Goal: Task Accomplishment & Management: Manage account settings

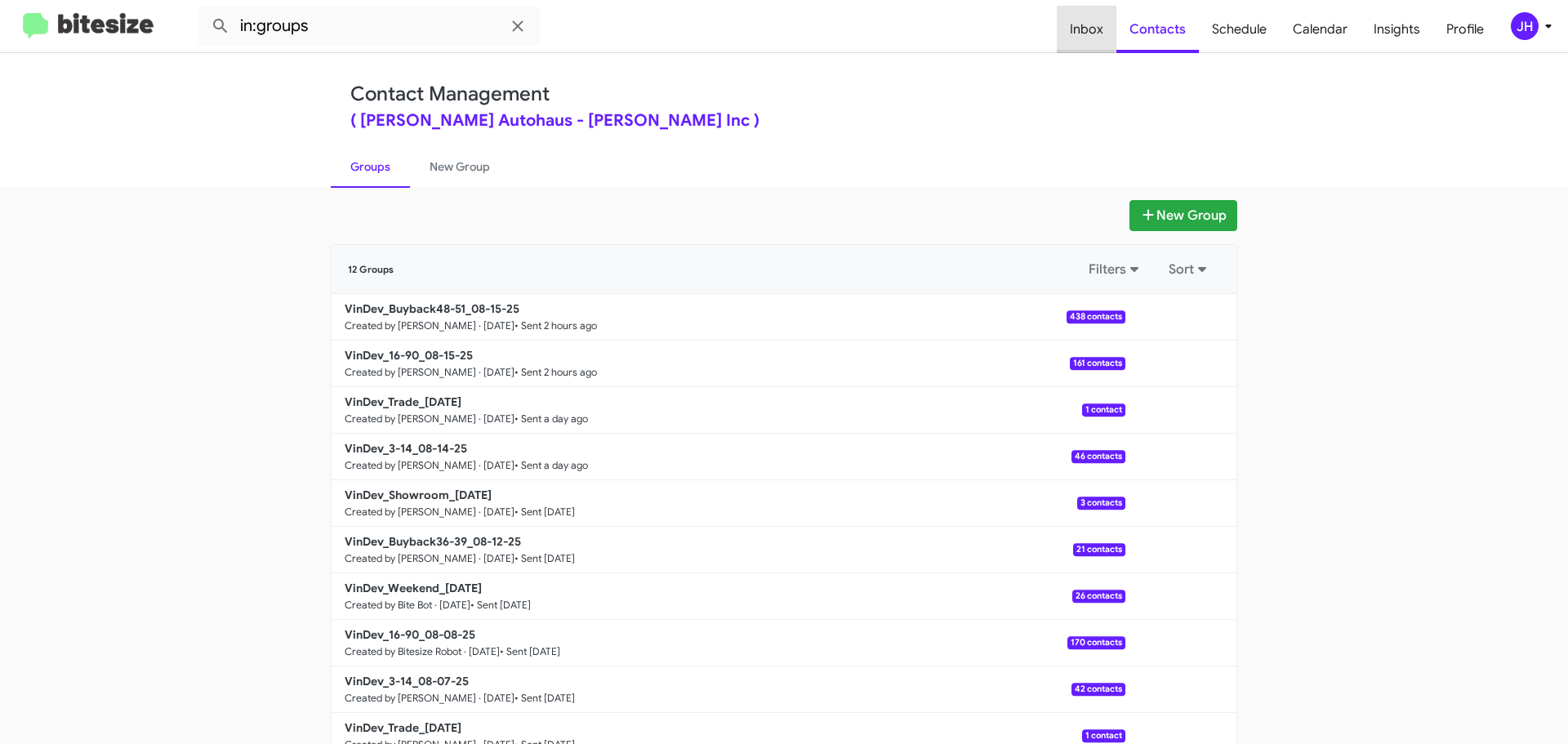
click at [1080, 27] on span "Inbox" at bounding box center [1086, 30] width 60 height 48
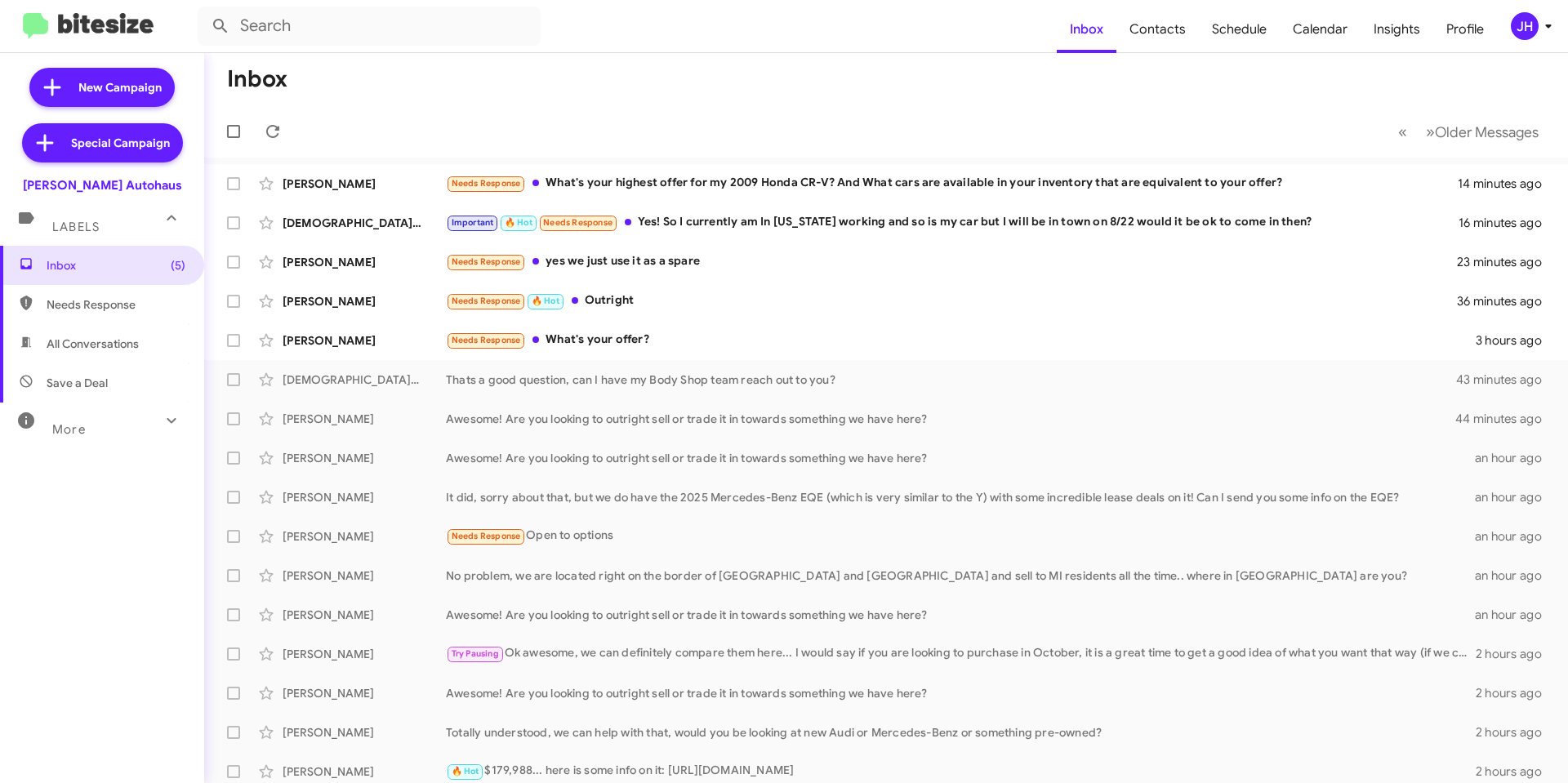
click at [1520, 21] on div "JH" at bounding box center [1525, 26] width 28 height 28
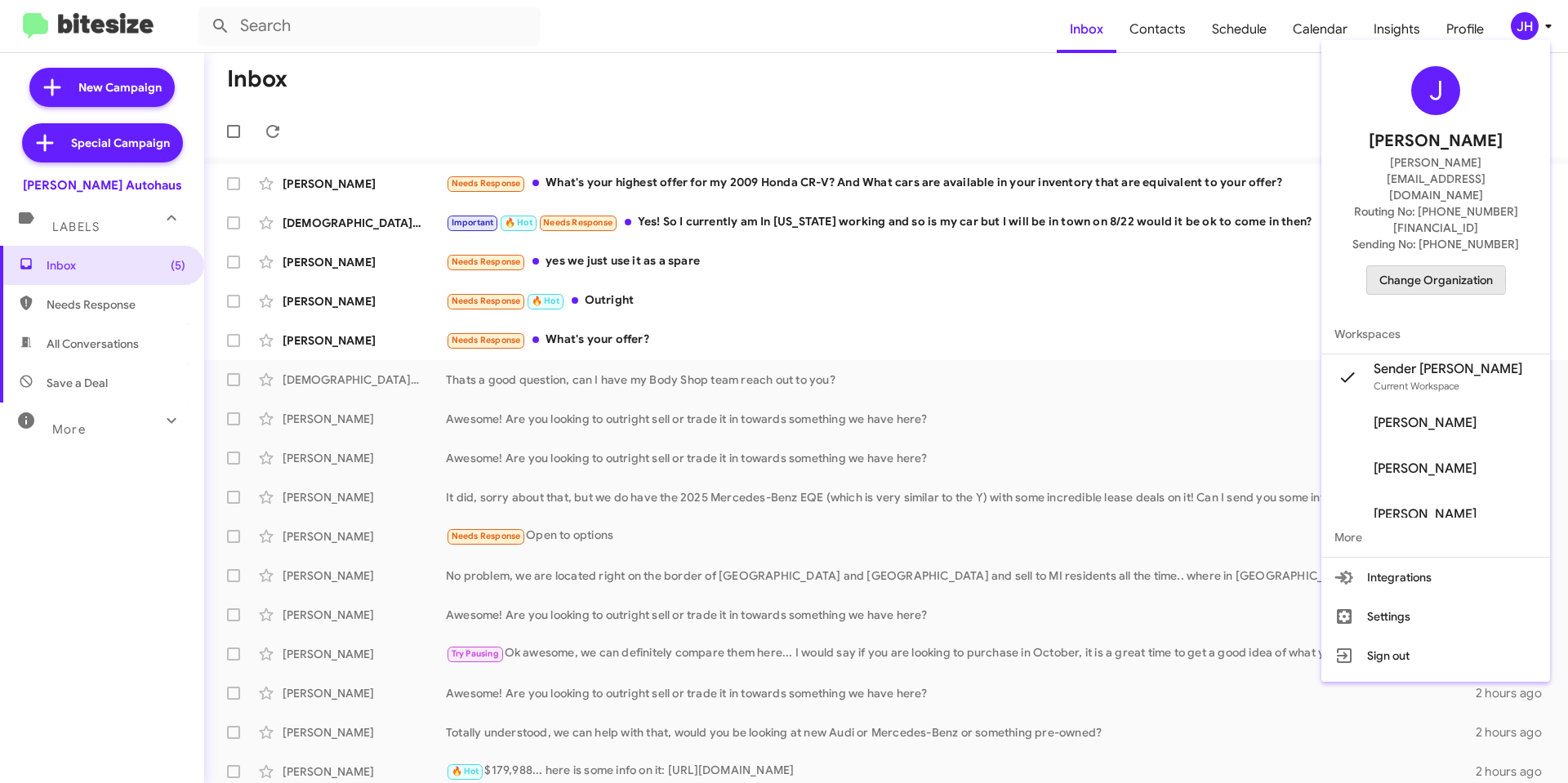
click at [1424, 266] on span "Change Organization" at bounding box center [1435, 280] width 113 height 28
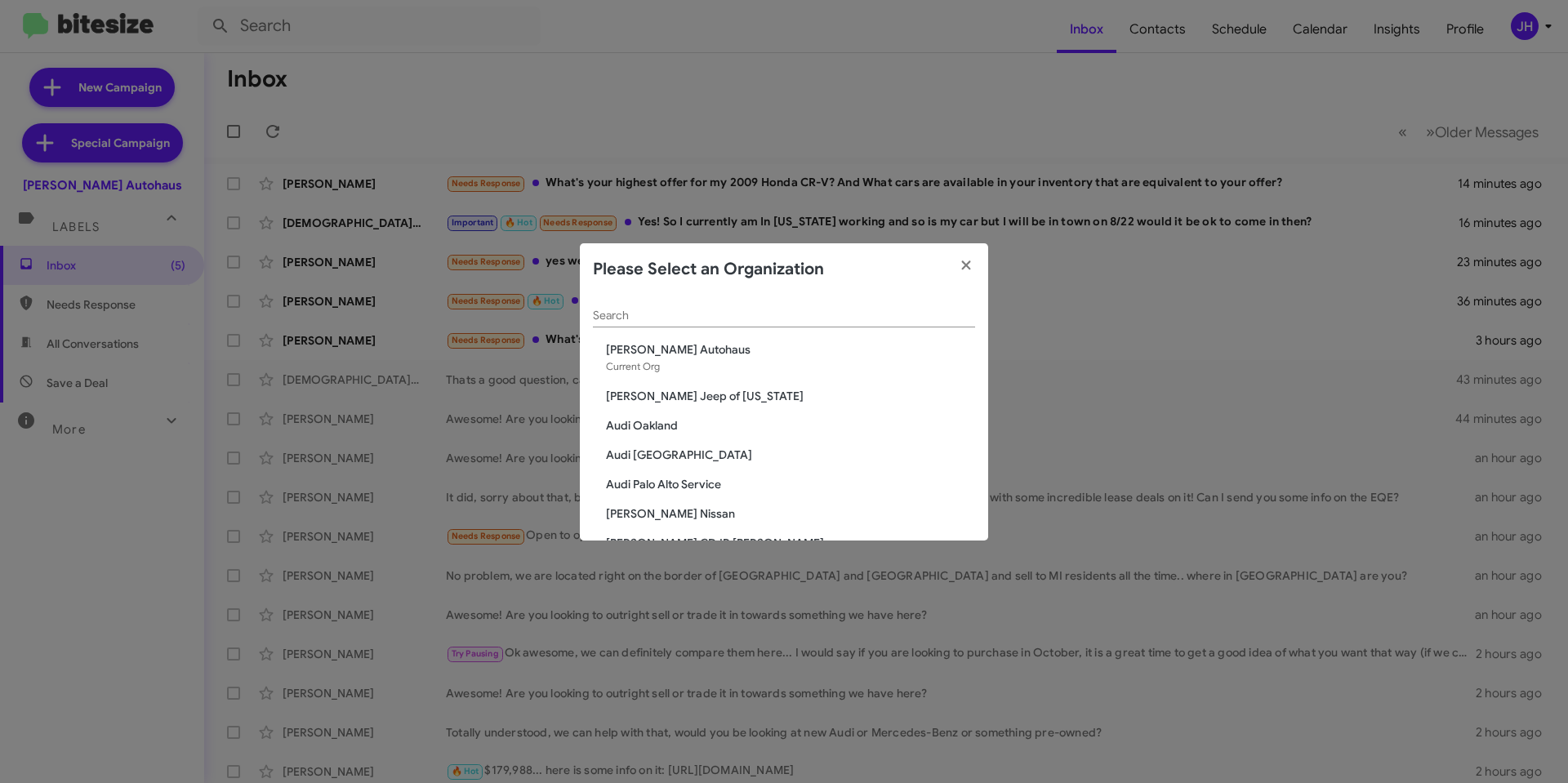
click at [706, 319] on input "Search" at bounding box center [784, 316] width 382 height 13
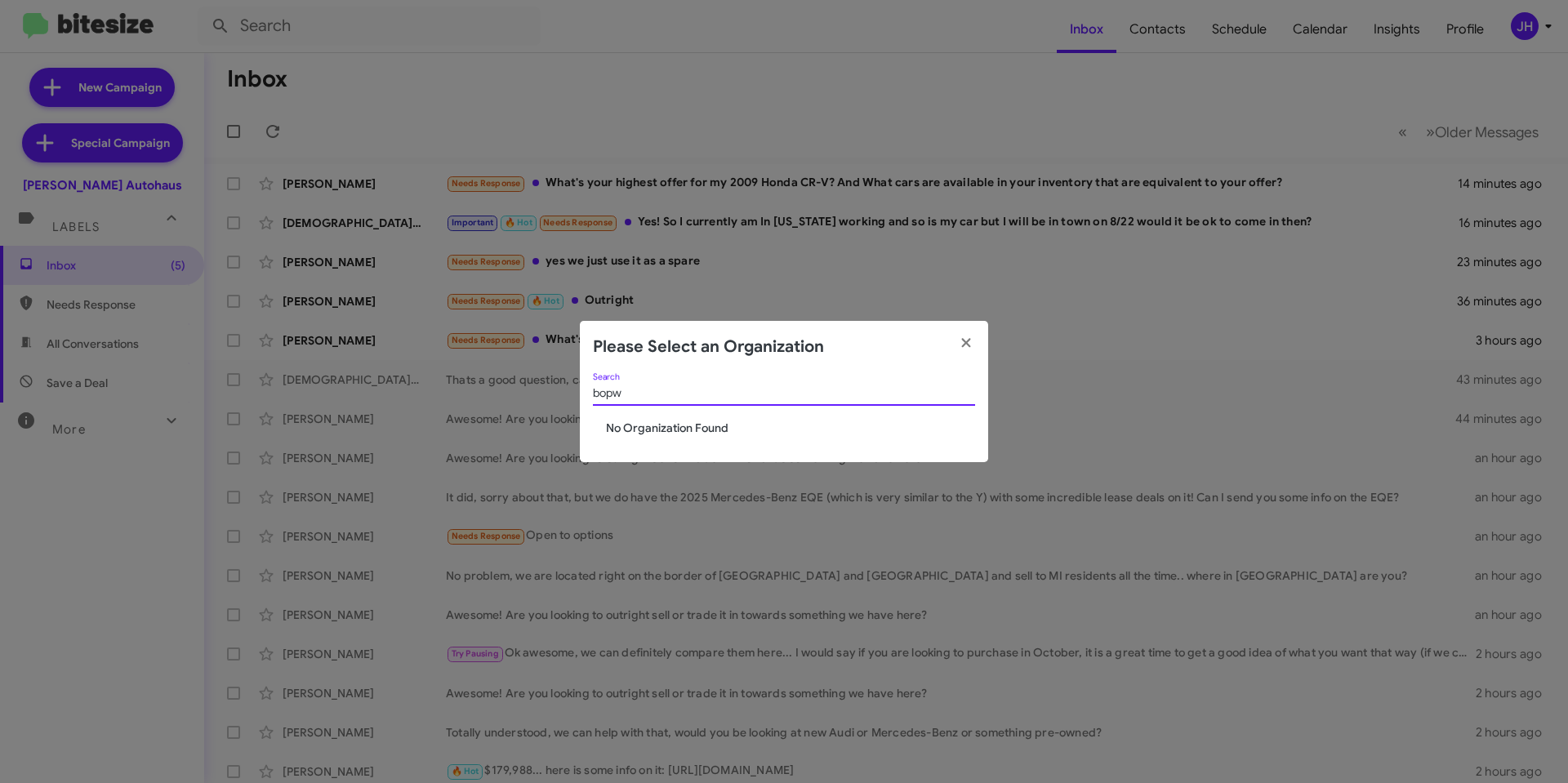
type input "bopw"
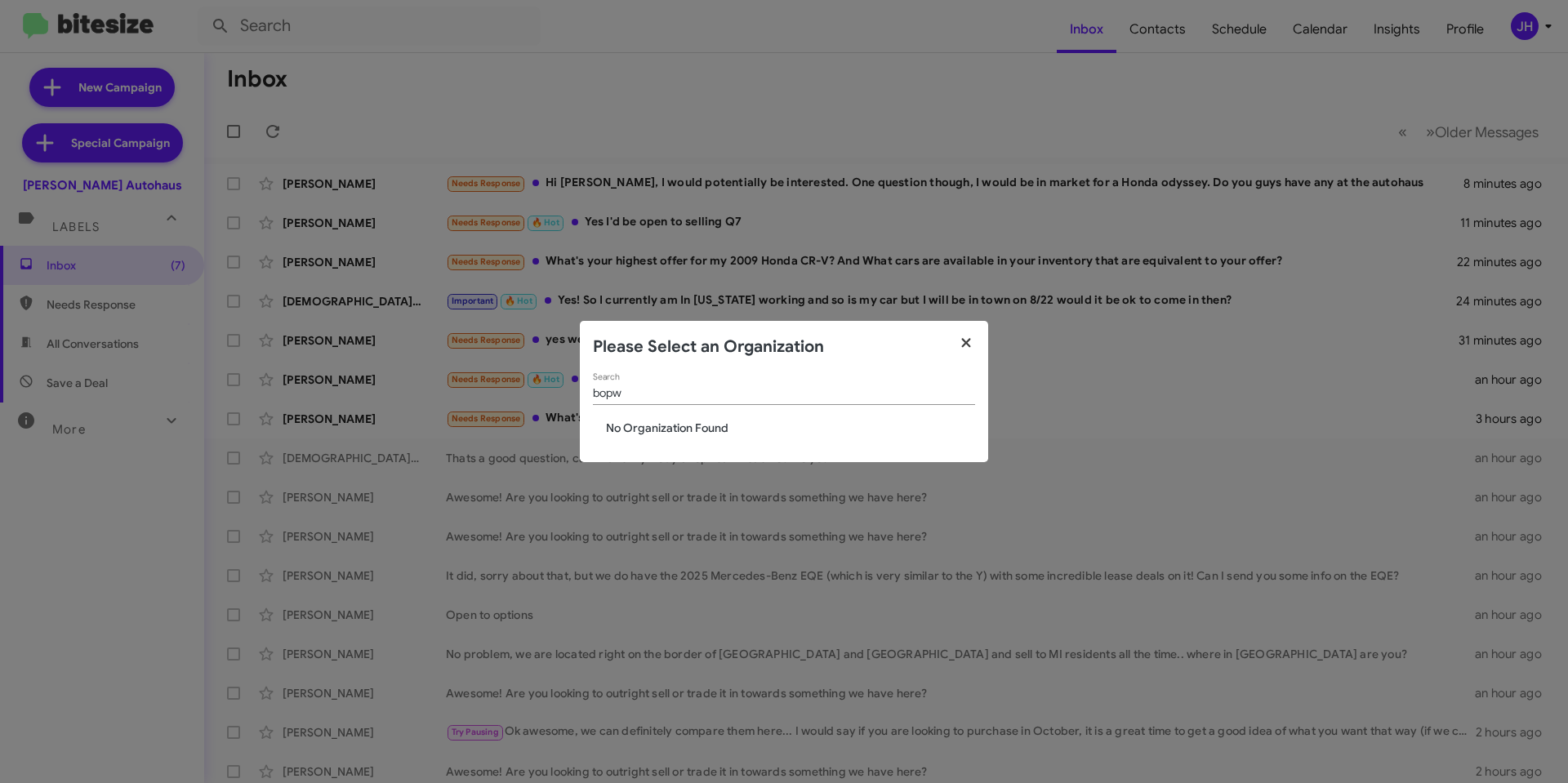
click at [963, 344] on icon "button" at bounding box center [966, 342] width 19 height 14
